Goal: Task Accomplishment & Management: Use online tool/utility

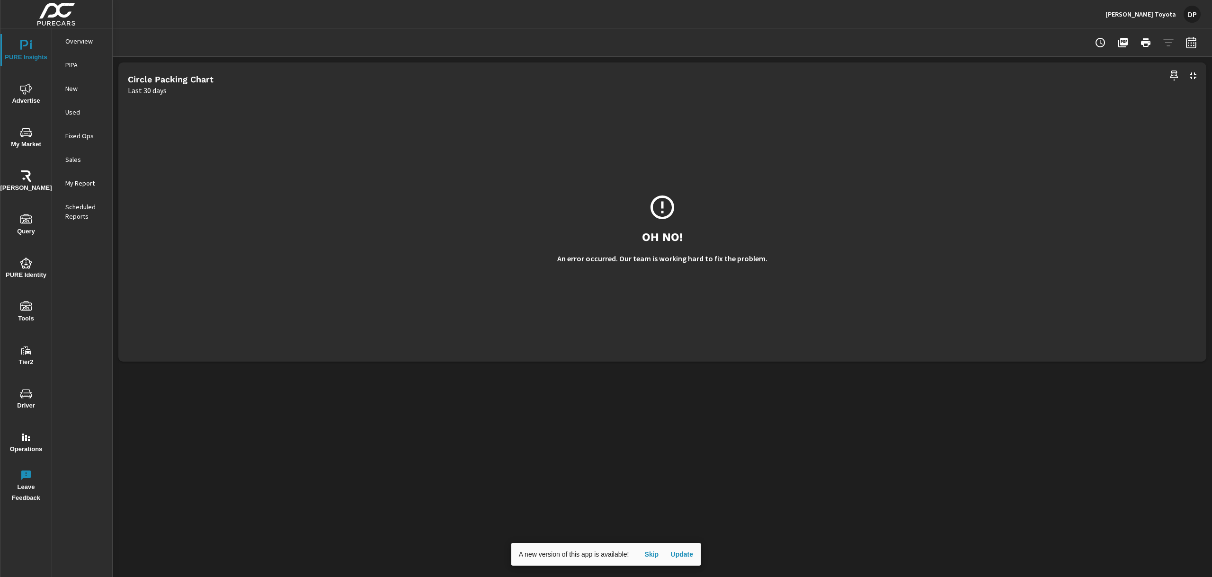
click at [684, 557] on span "Update" at bounding box center [681, 554] width 23 height 9
